Goal: Find specific page/section: Find specific page/section

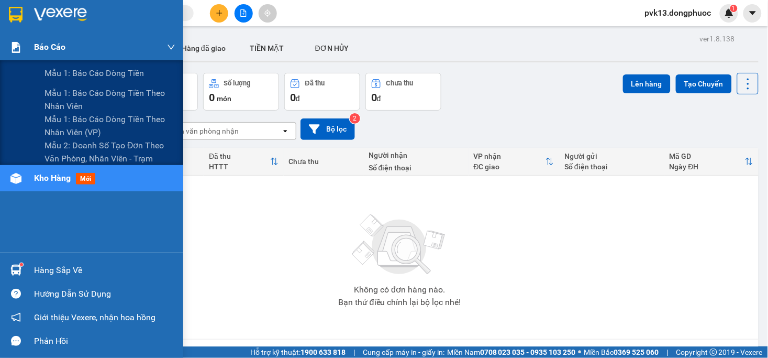
click at [47, 43] on span "Báo cáo" at bounding box center [49, 46] width 31 height 13
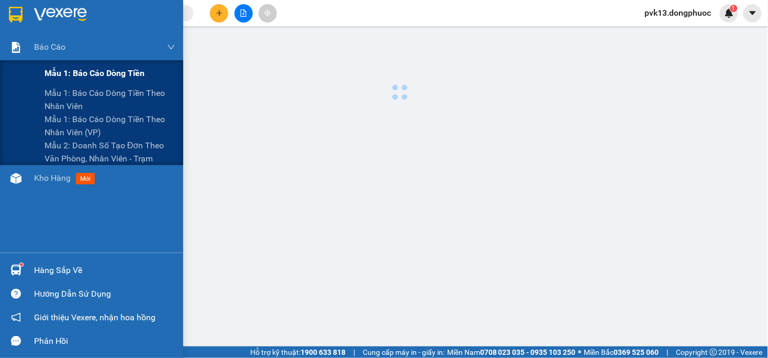
click at [77, 68] on span "Mẫu 1: Báo cáo dòng tiền" at bounding box center [95, 73] width 100 height 13
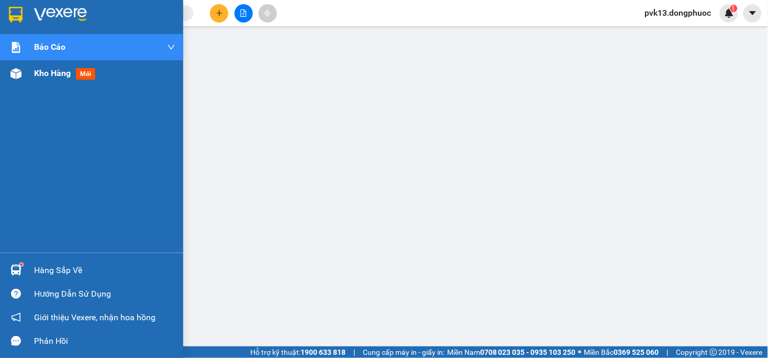
click at [66, 75] on span "Kho hàng" at bounding box center [52, 73] width 37 height 10
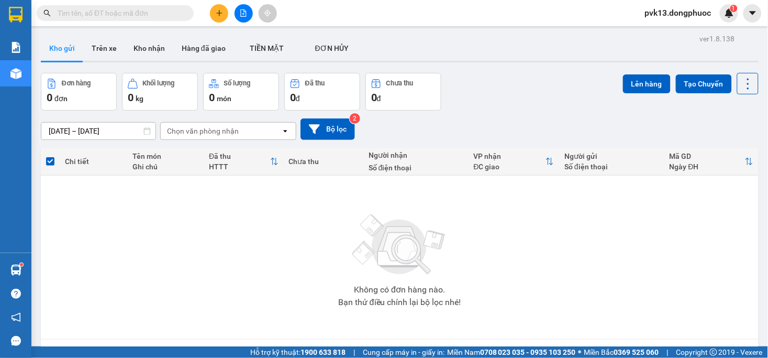
drag, startPoint x: 79, startPoint y: 16, endPoint x: 109, endPoint y: 56, distance: 49.3
click at [79, 16] on input "text" at bounding box center [120, 13] width 124 height 12
click at [104, 38] on button "Trên xe" at bounding box center [104, 48] width 42 height 25
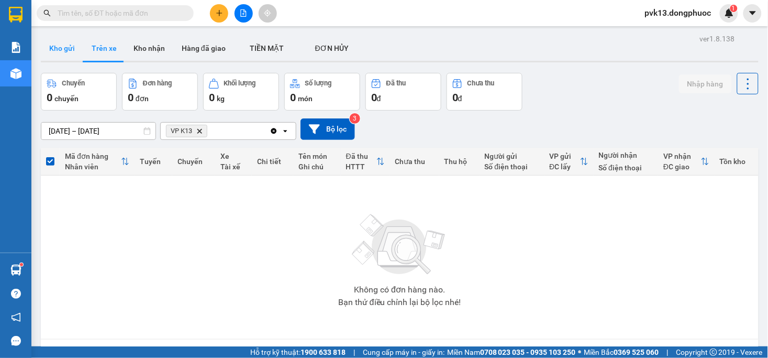
click at [76, 48] on button "Kho gửi" at bounding box center [62, 48] width 42 height 25
